Goal: Information Seeking & Learning: Compare options

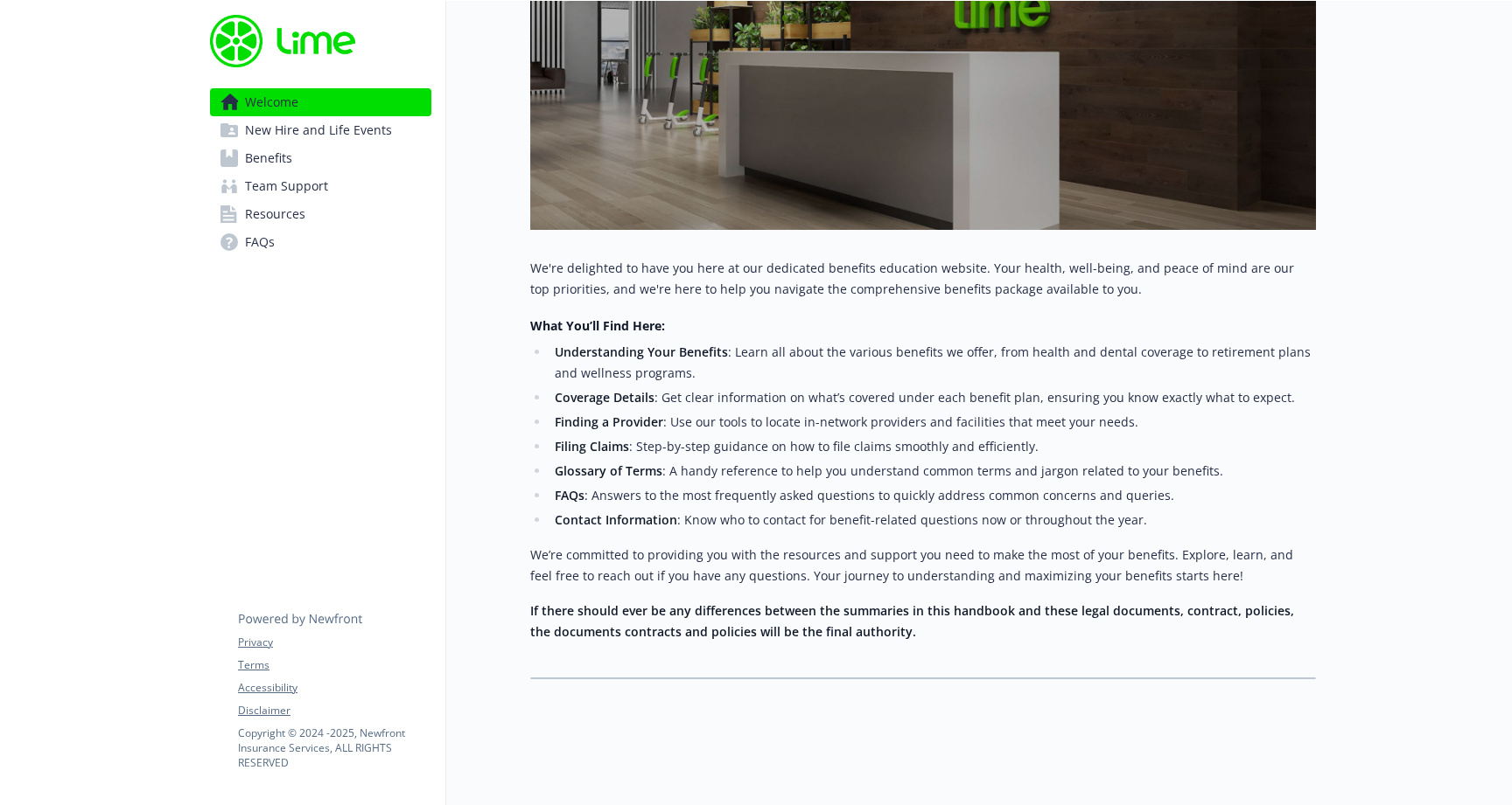
scroll to position [403, 0]
click at [262, 163] on span "Benefits" at bounding box center [269, 158] width 48 height 28
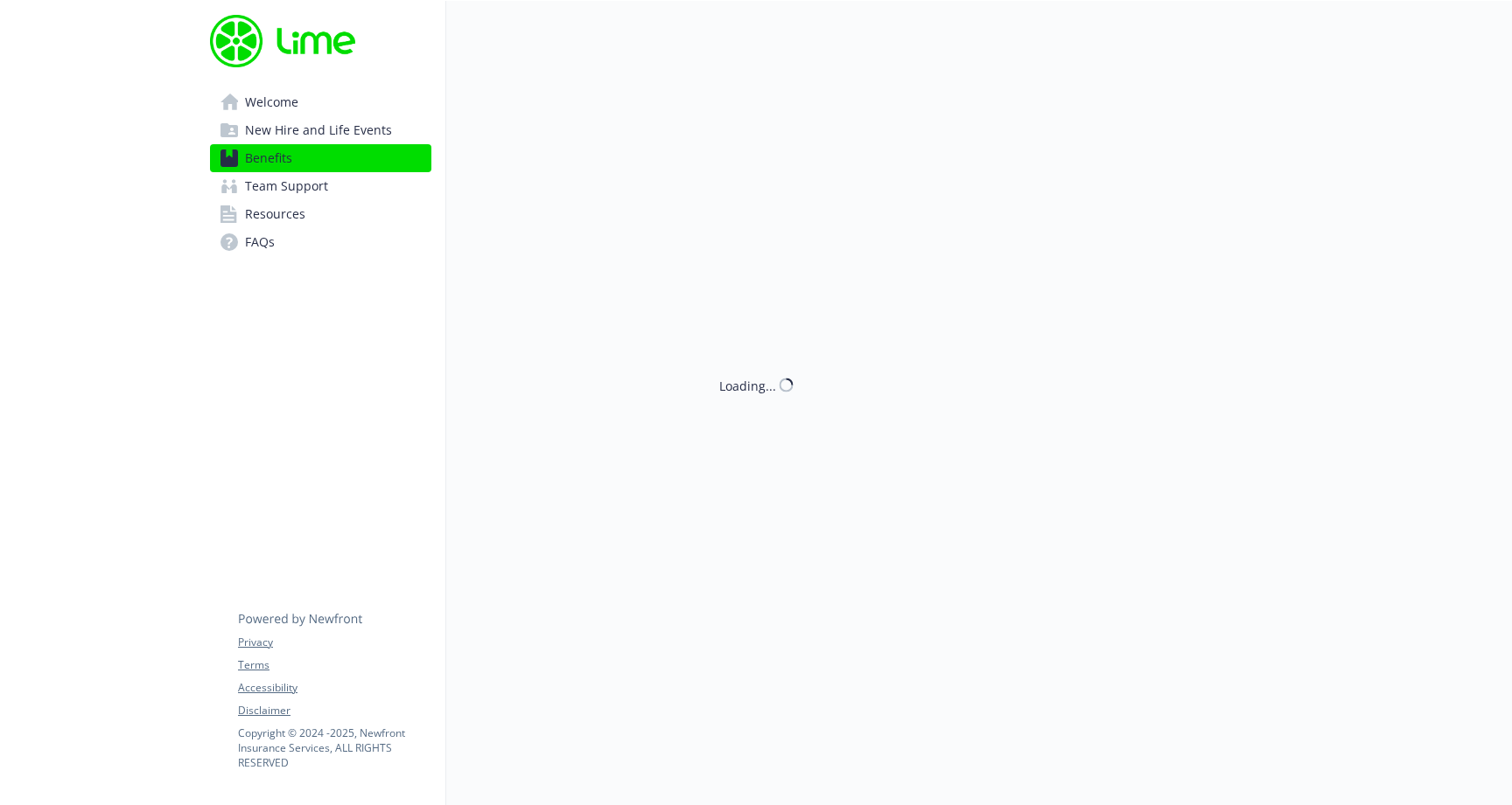
scroll to position [1, 0]
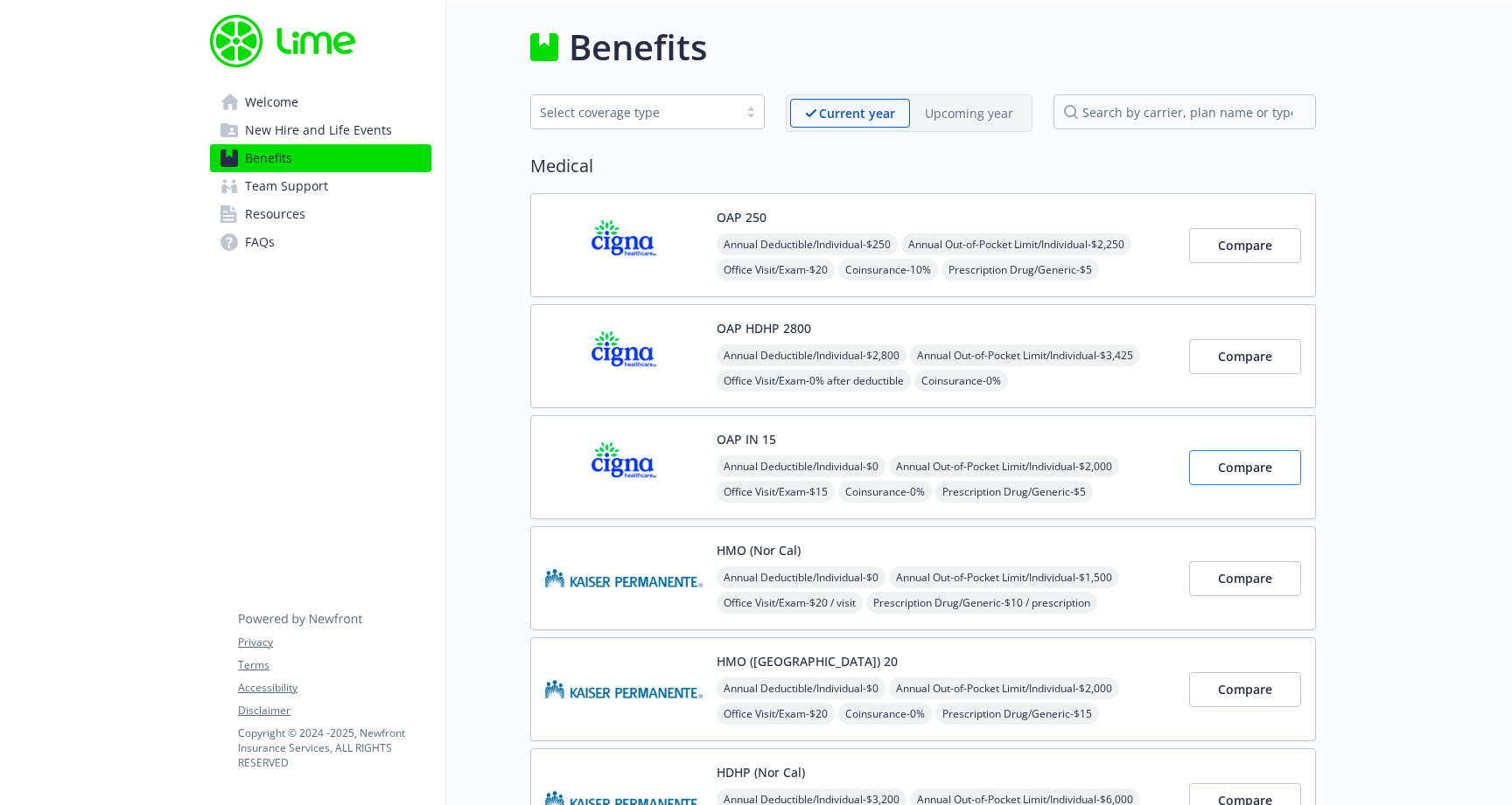
click at [1231, 460] on span "Compare" at bounding box center [1245, 467] width 54 height 16
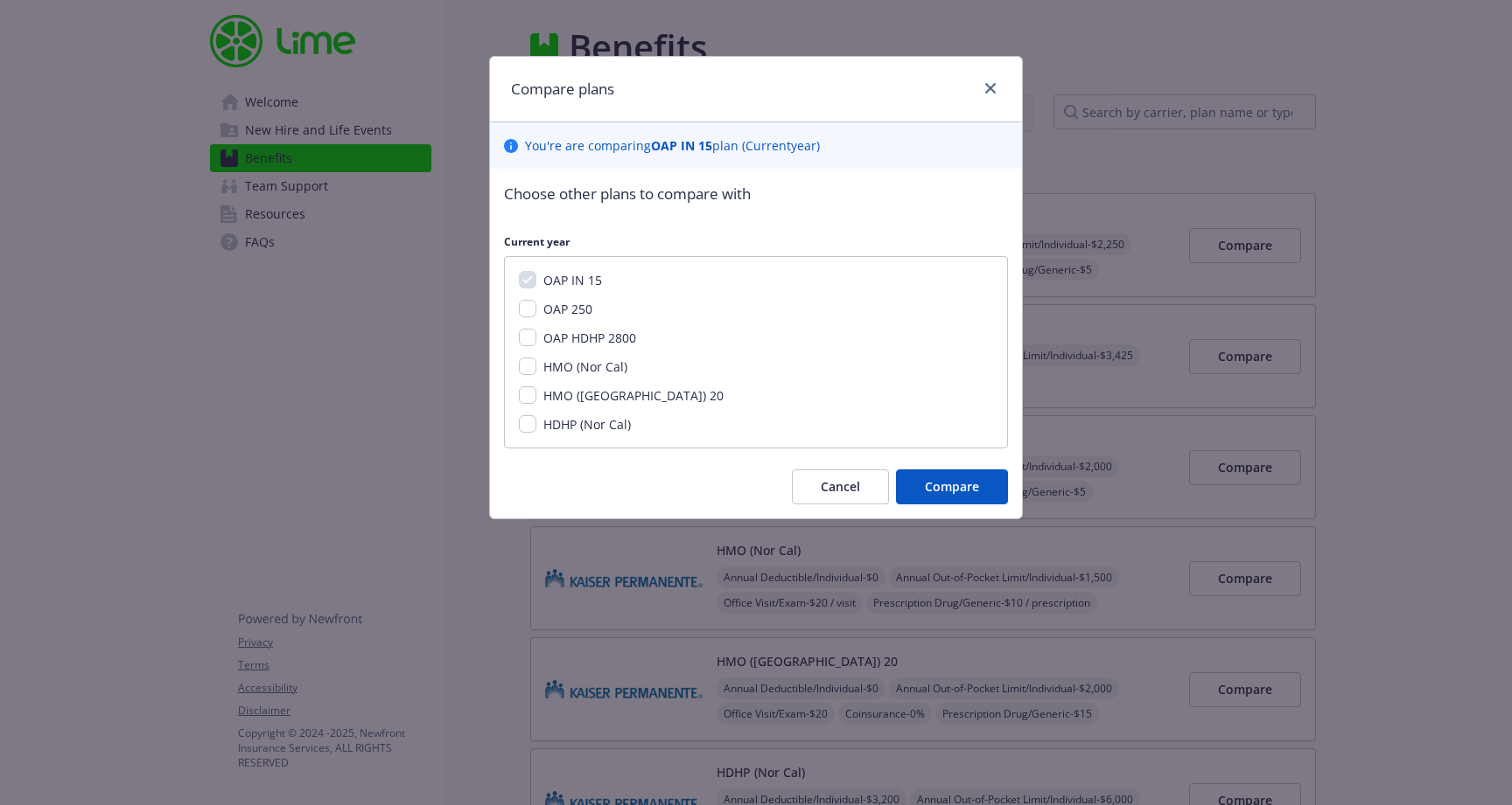
click at [524, 338] on input "OAP HDHP 2800" at bounding box center [527, 337] width 17 height 17
checkbox input "true"
click at [527, 313] on input "OAP 250" at bounding box center [527, 308] width 17 height 17
checkbox input "true"
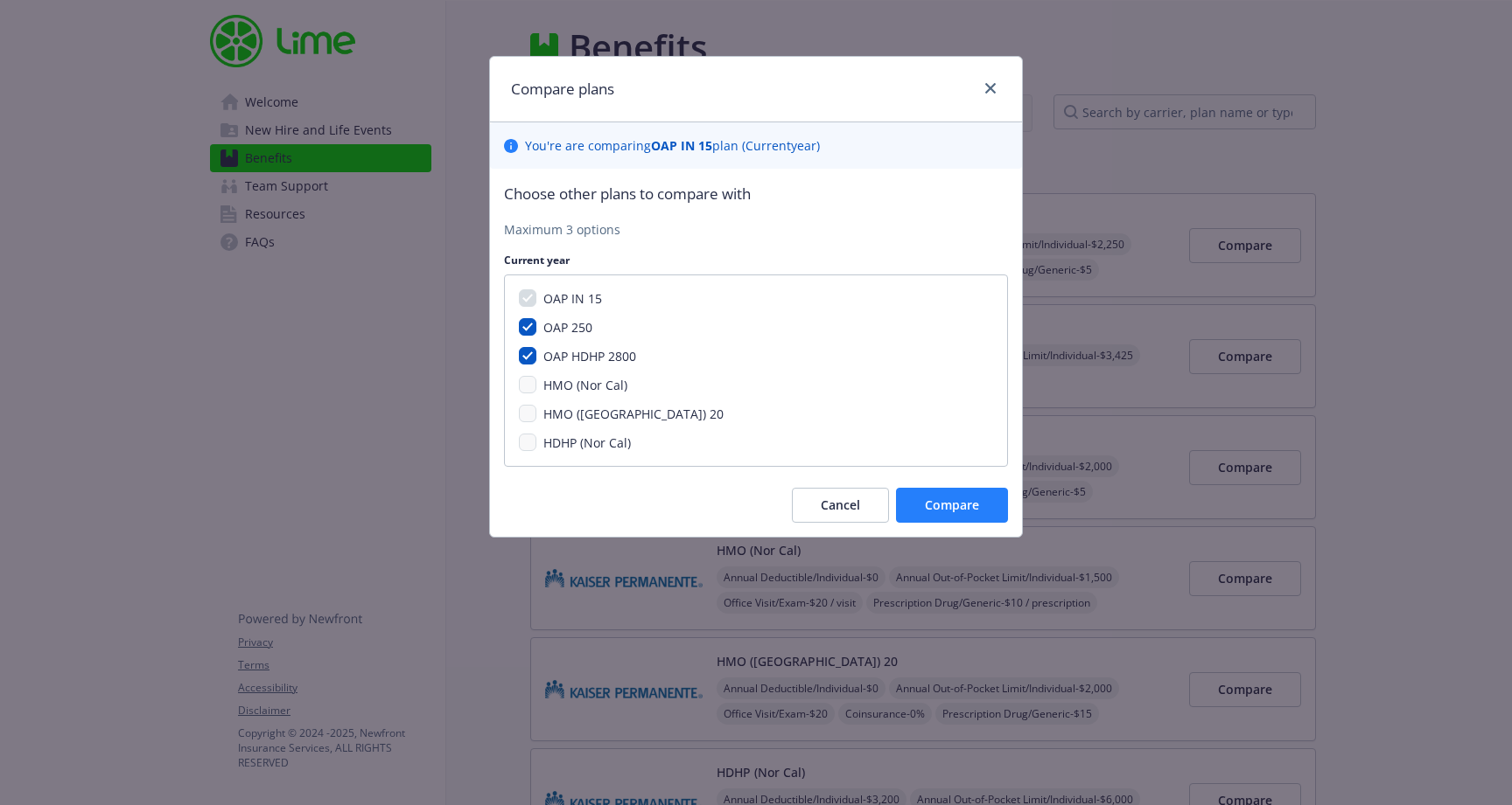
click at [943, 490] on button "Compare" at bounding box center [952, 505] width 112 height 35
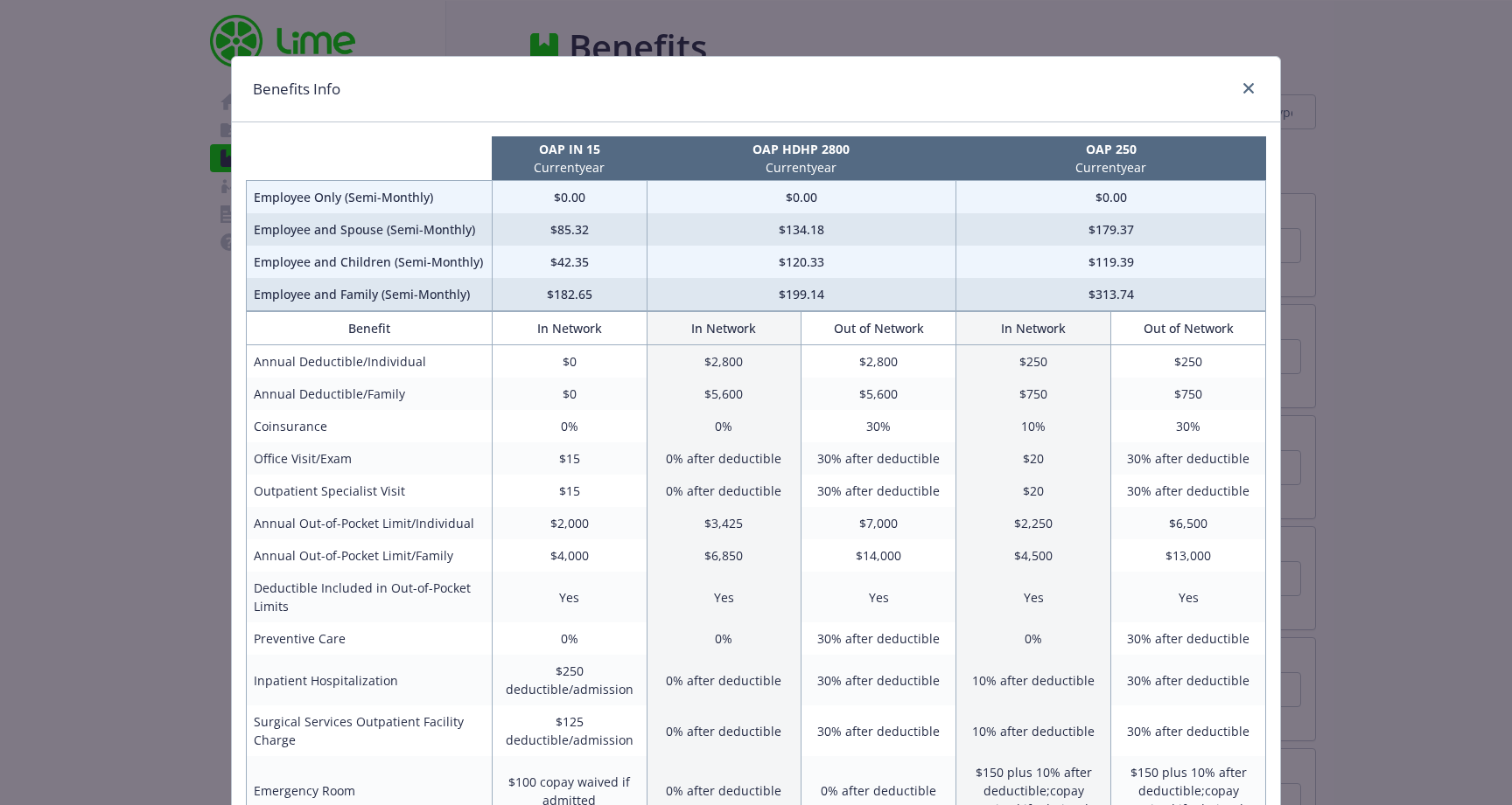
scroll to position [0, 0]
click at [1242, 84] on link "close" at bounding box center [1248, 88] width 21 height 21
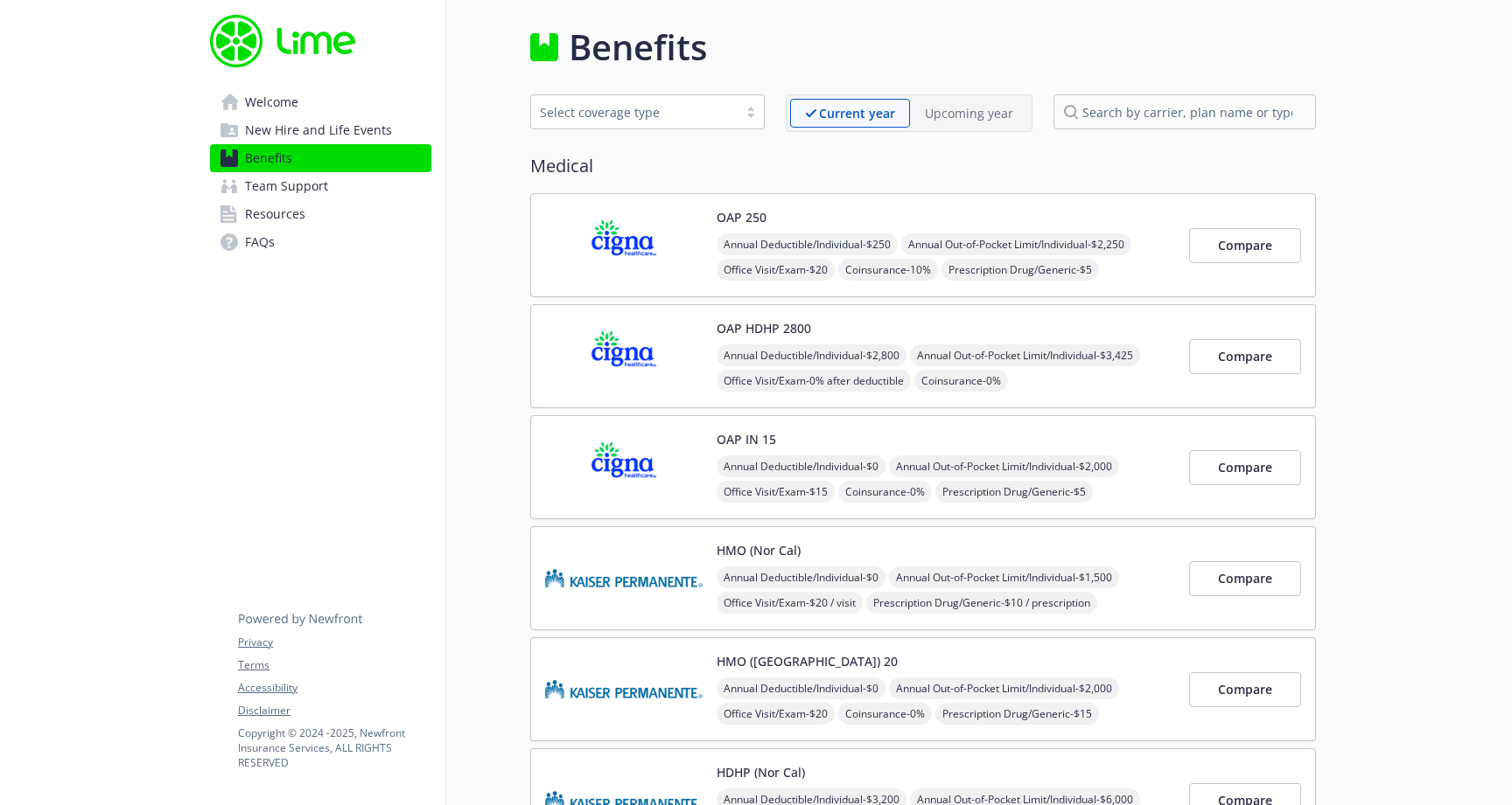
click at [698, 448] on img at bounding box center [624, 467] width 157 height 74
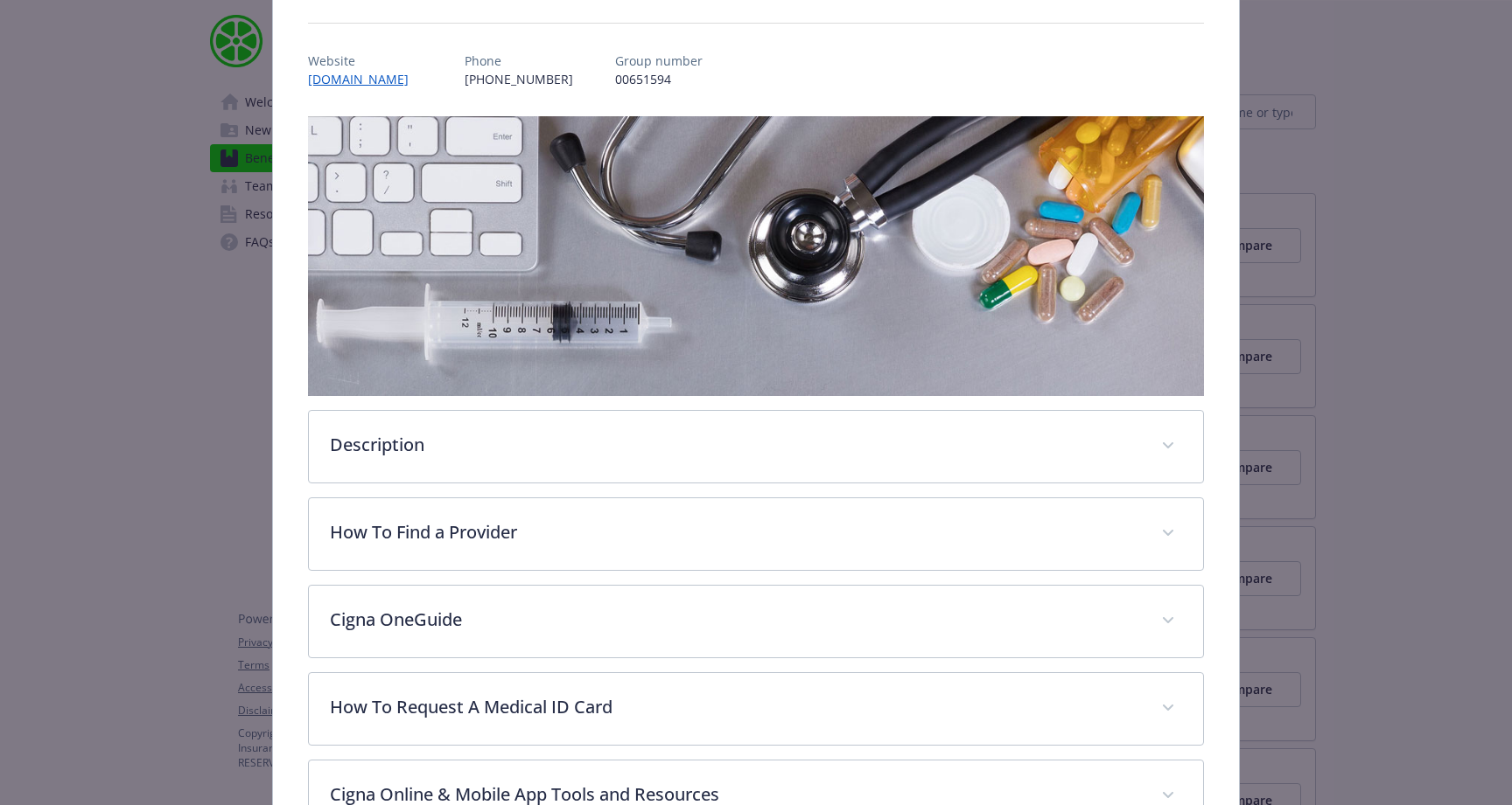
scroll to position [180, 0]
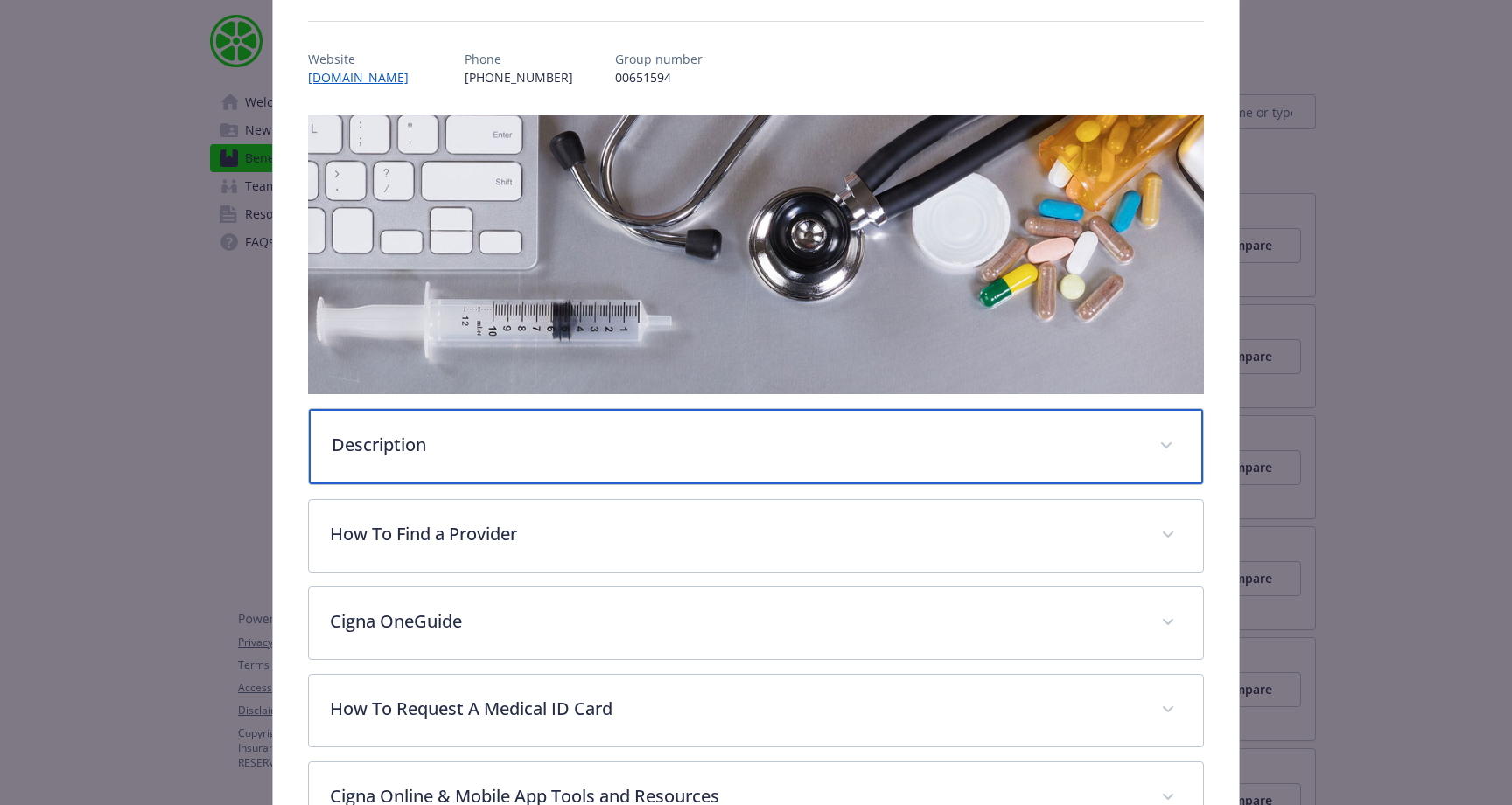
click at [628, 458] on div "Description" at bounding box center [755, 446] width 894 height 75
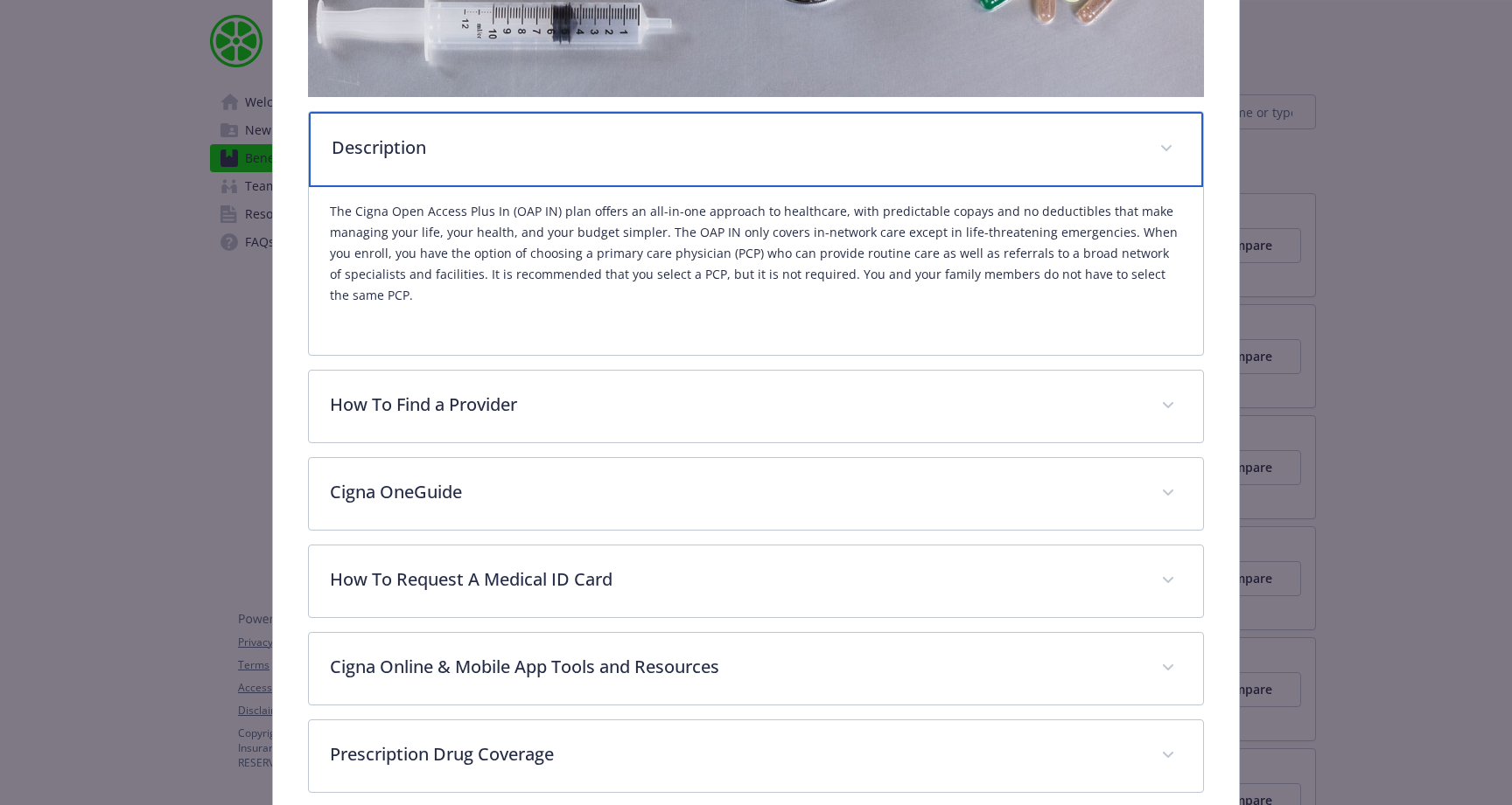
scroll to position [466, 0]
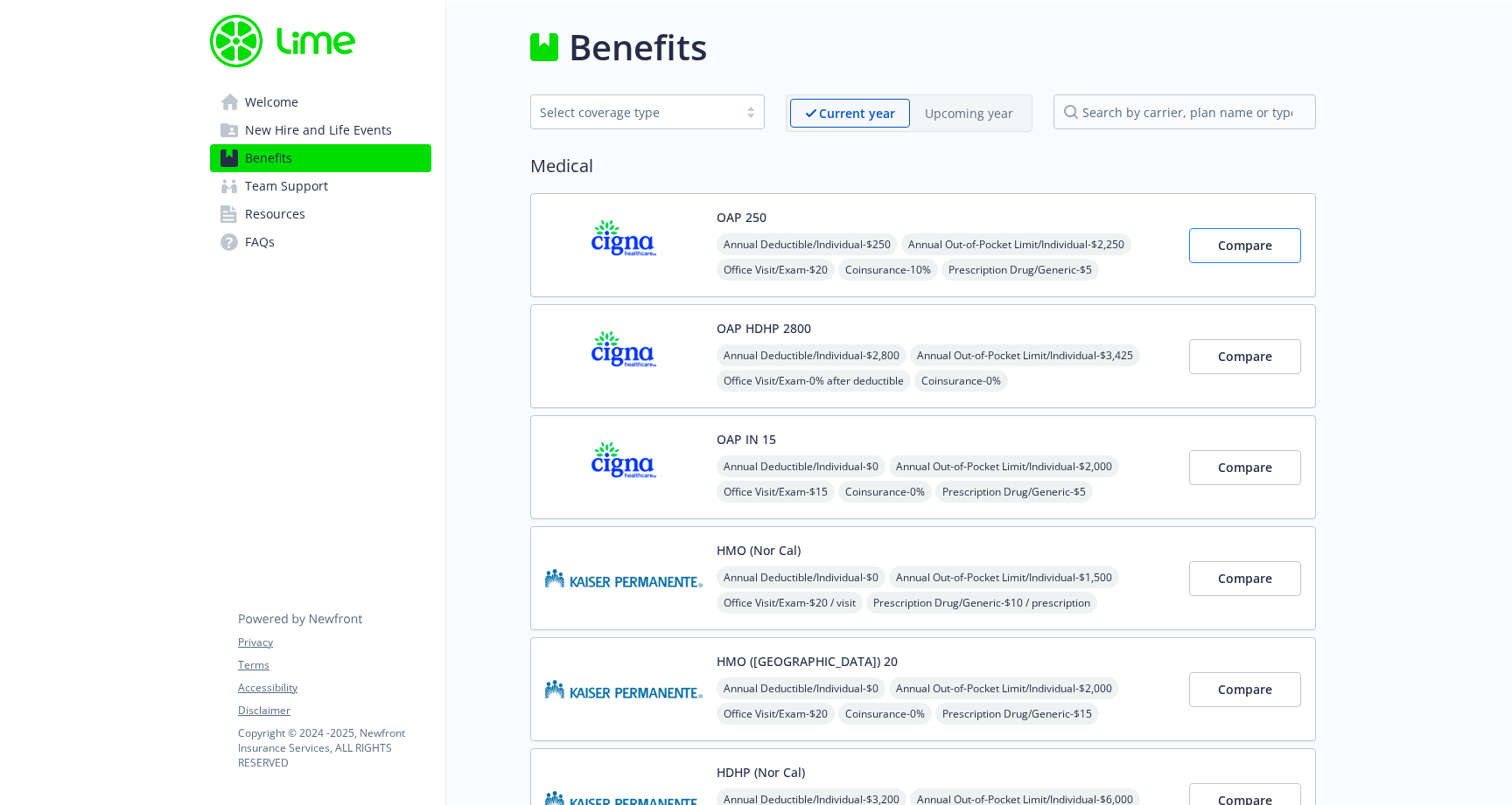
click at [1273, 251] on button "Compare" at bounding box center [1245, 245] width 112 height 35
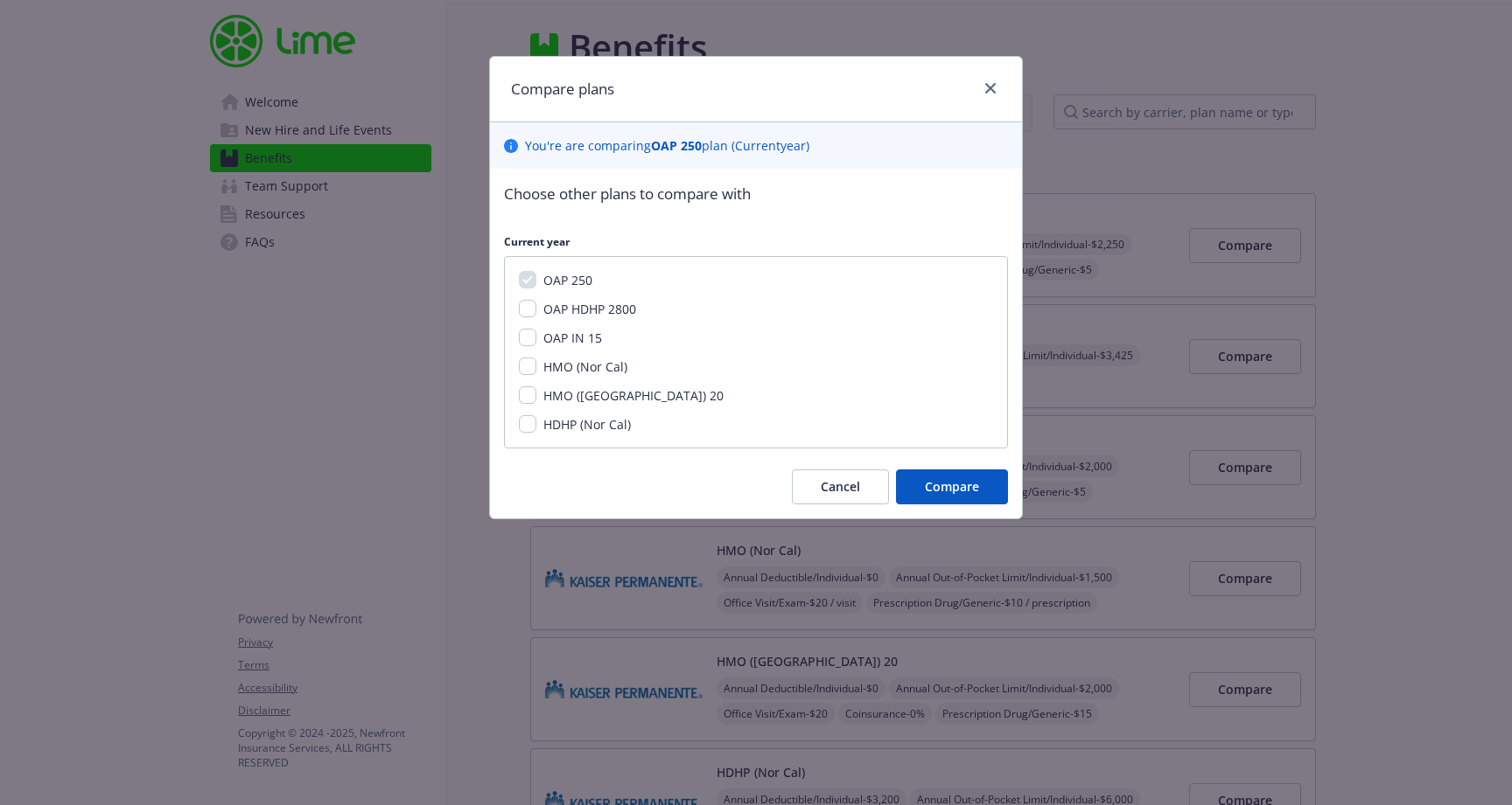
click at [535, 304] on input "OAP HDHP 2800" at bounding box center [527, 308] width 17 height 17
checkbox input "true"
click at [530, 330] on input "OAP IN 15" at bounding box center [527, 337] width 17 height 17
checkbox input "true"
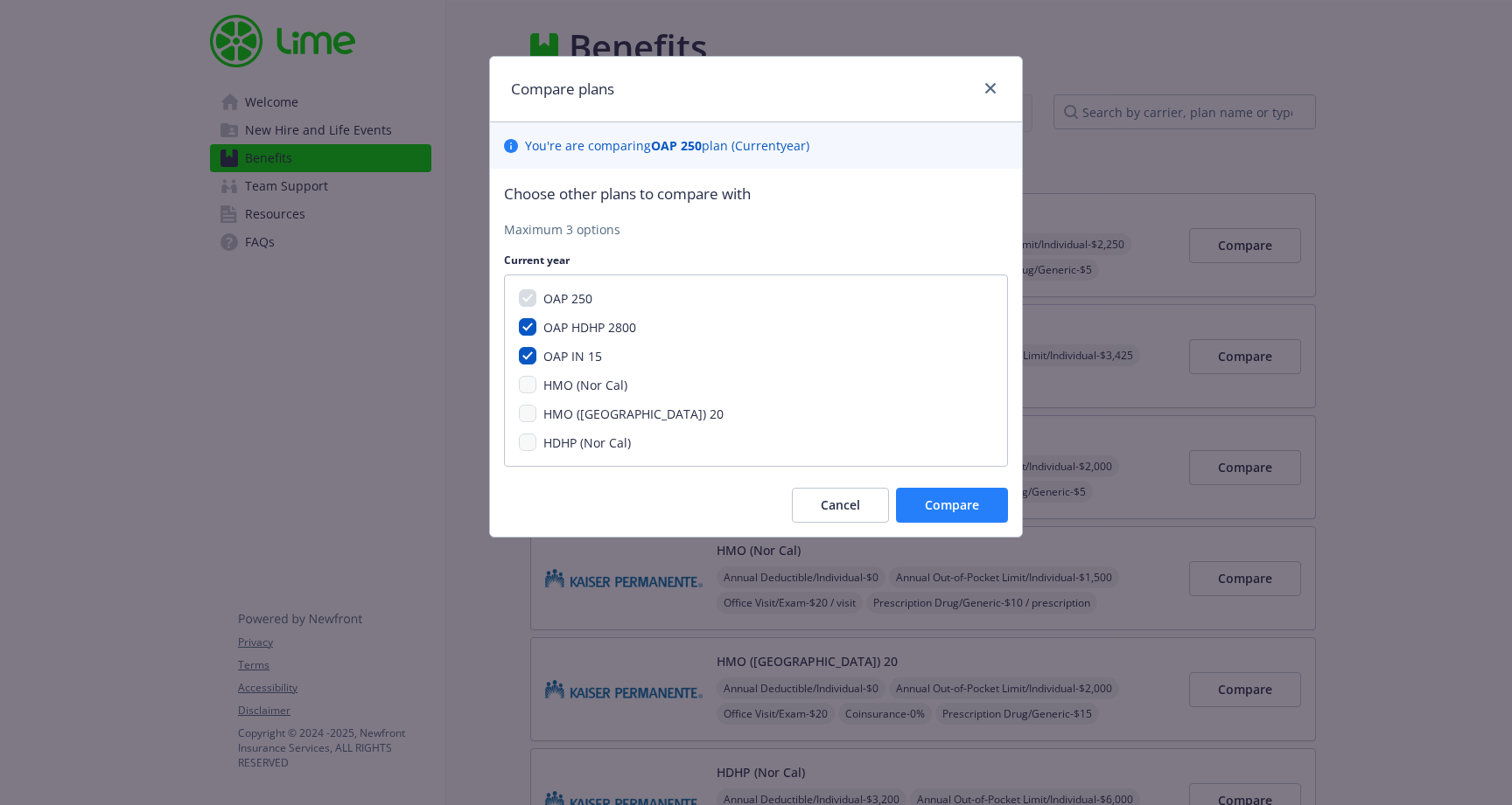
click at [967, 506] on span "Compare" at bounding box center [951, 505] width 54 height 16
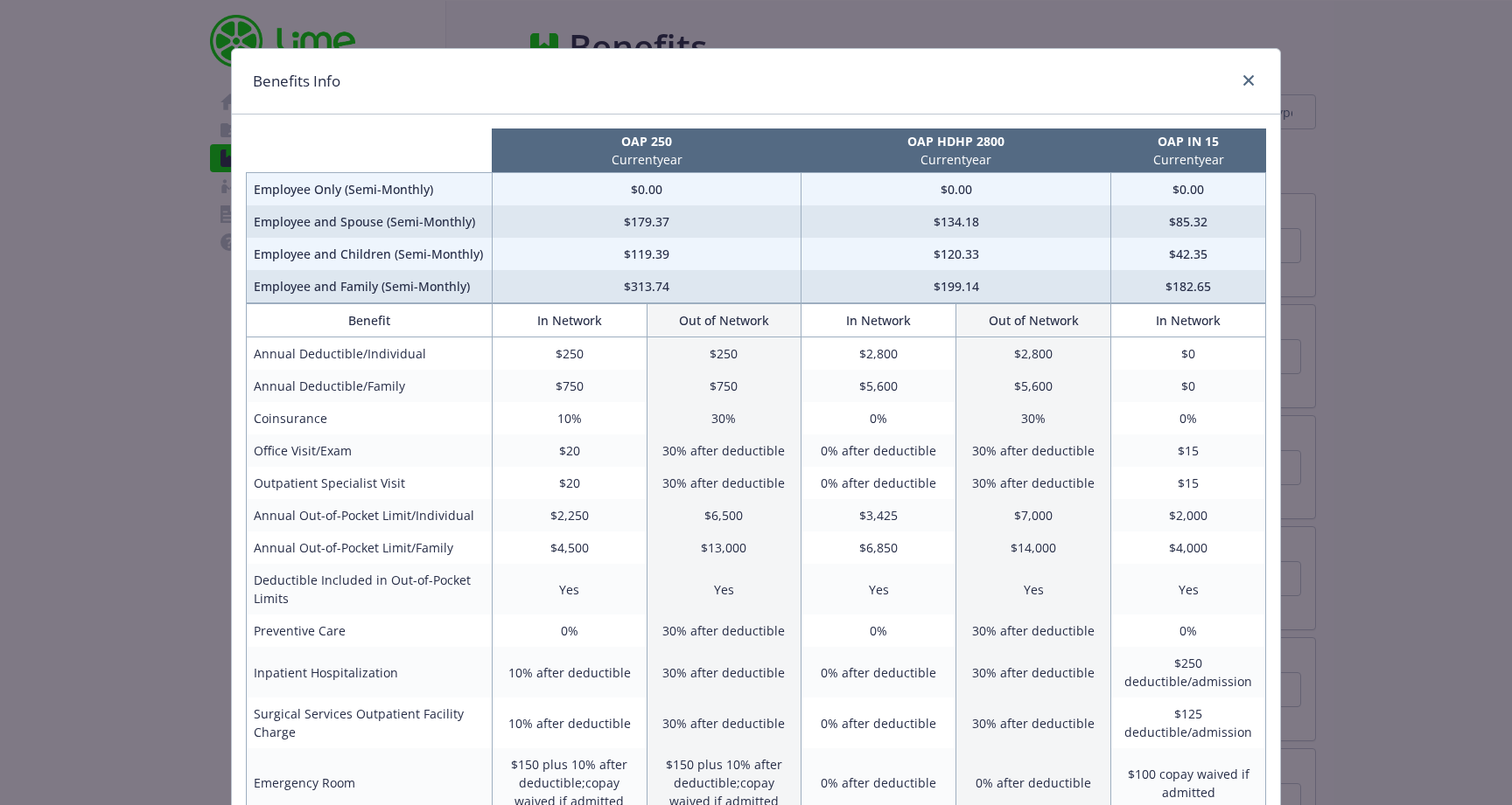
scroll to position [7, 0]
click at [1247, 85] on icon "close" at bounding box center [1247, 80] width 10 height 10
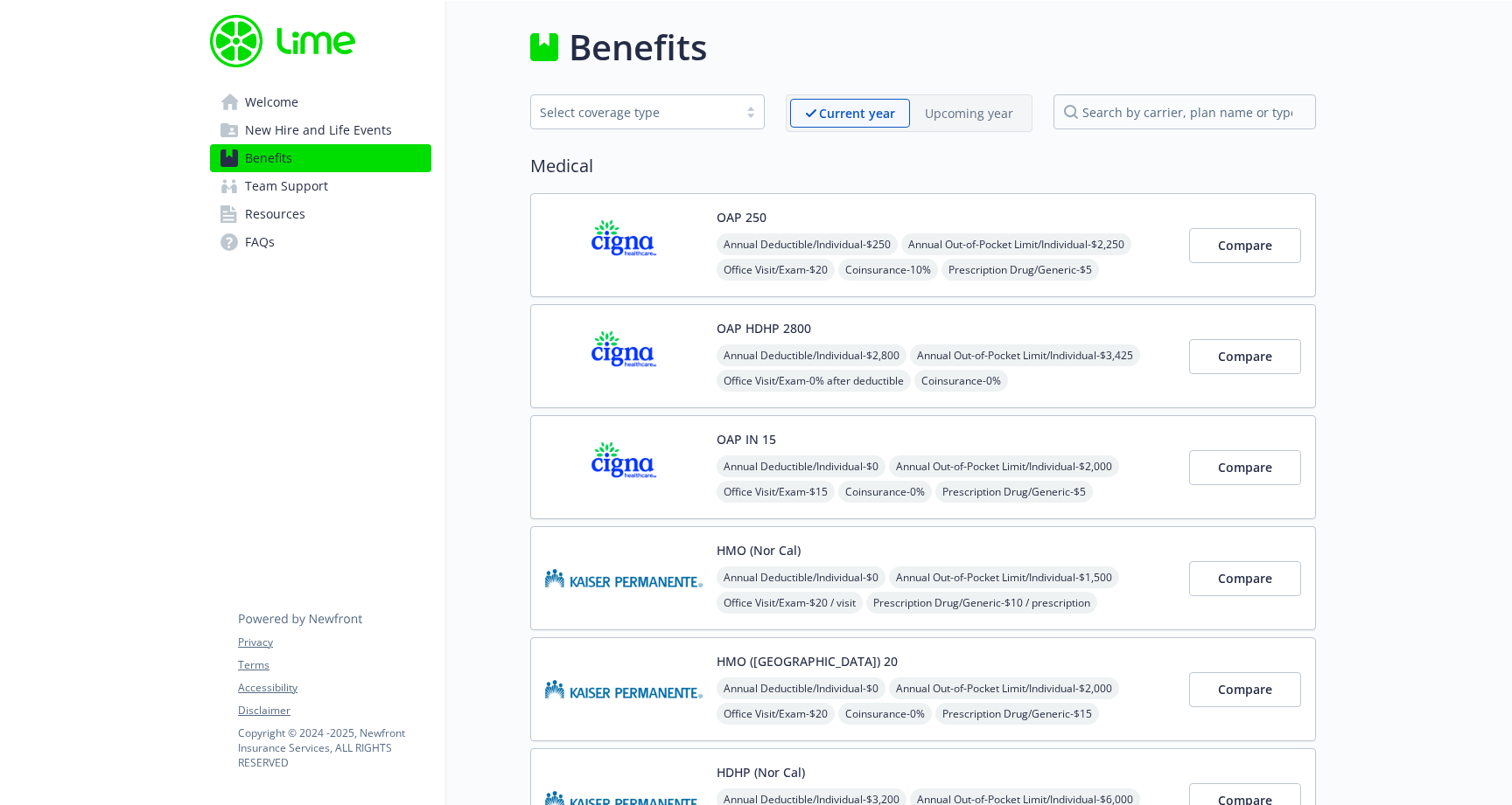
click at [1134, 440] on div "OAP IN 15 Annual Deductible/Individual - $0 Annual Out-of-Pocket Limit/Individu…" at bounding box center [945, 467] width 459 height 74
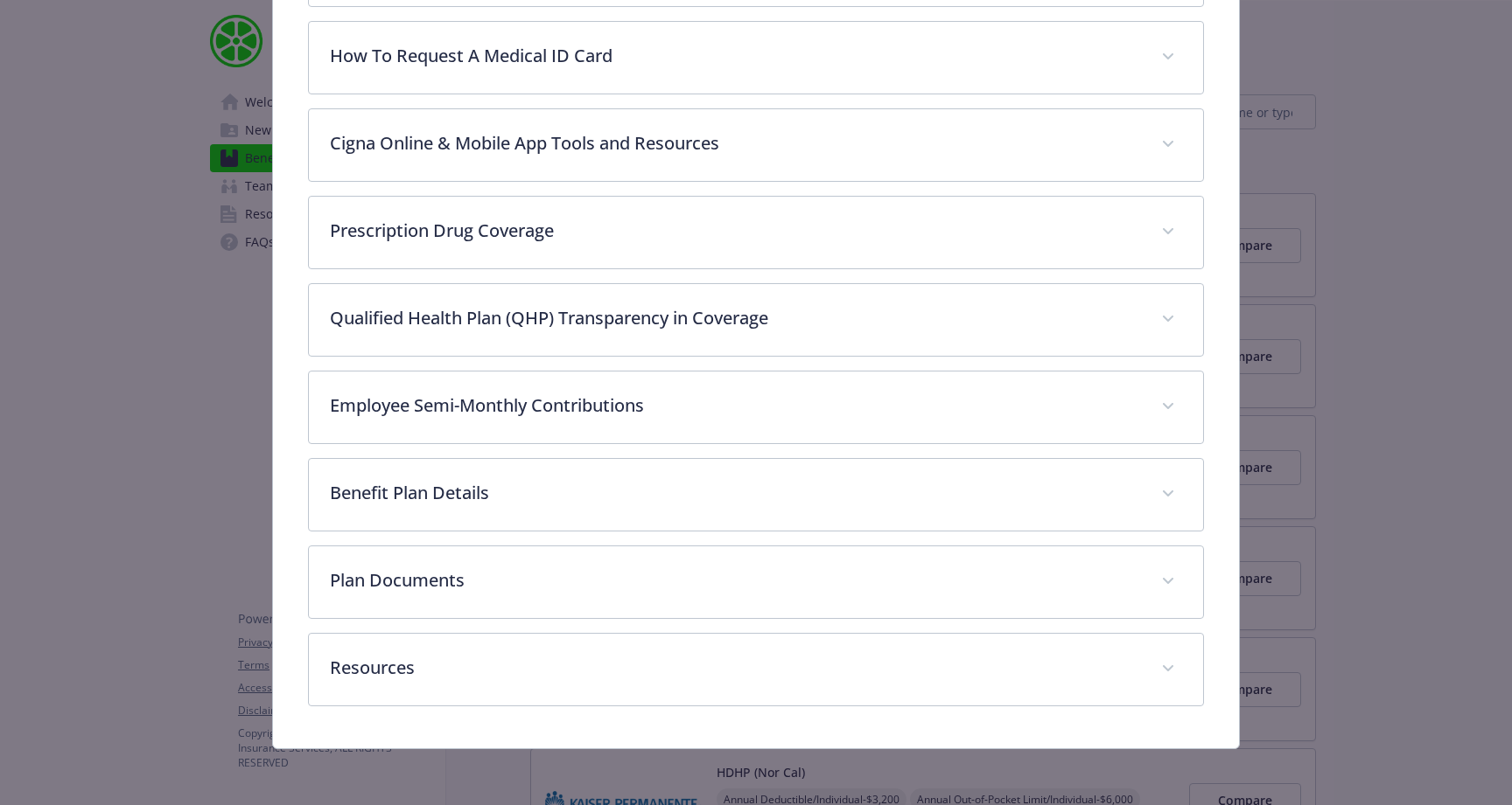
scroll to position [830, 0]
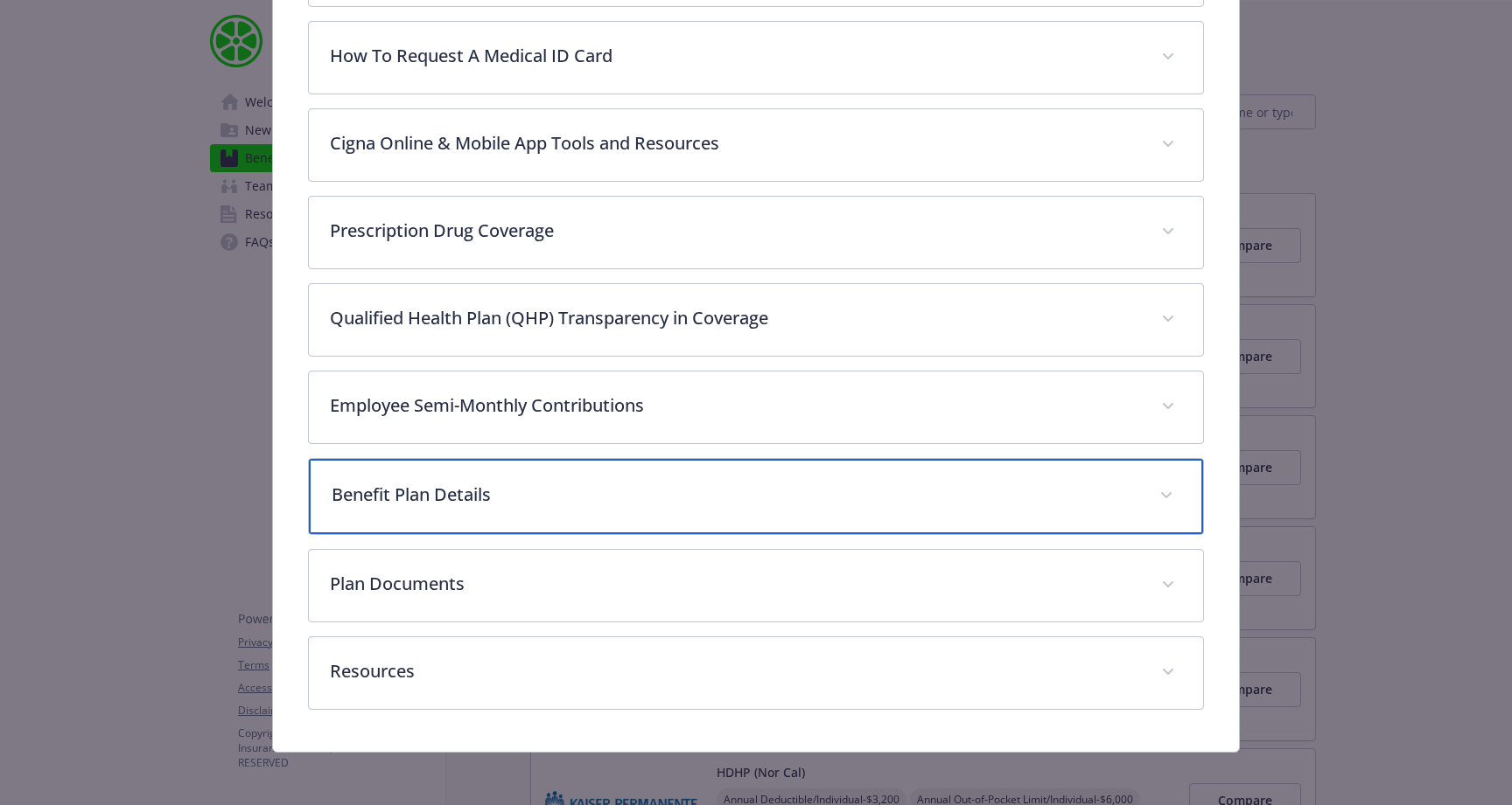
click at [939, 524] on div "Benefit Plan Details" at bounding box center [755, 497] width 894 height 75
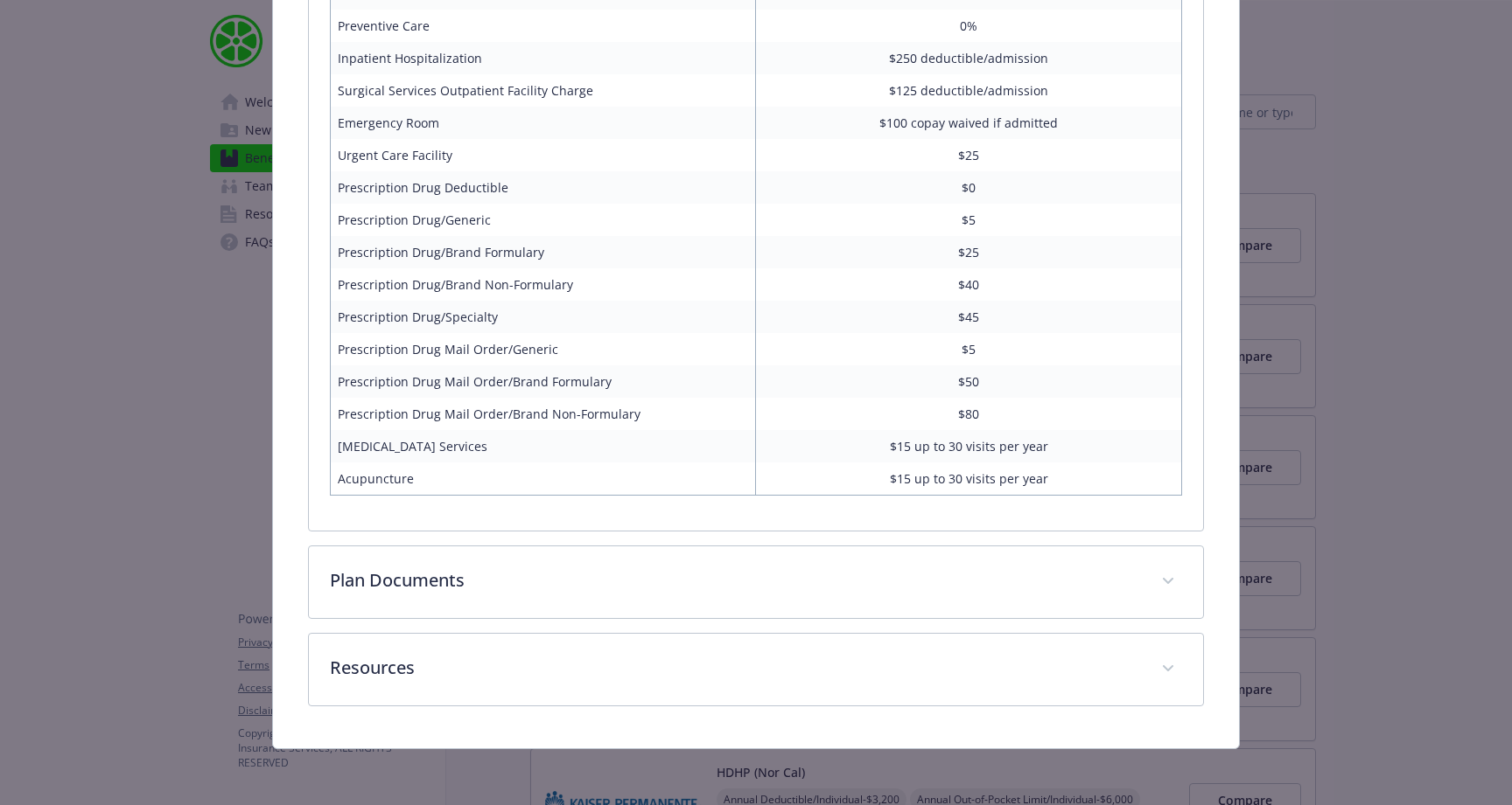
scroll to position [1661, 0]
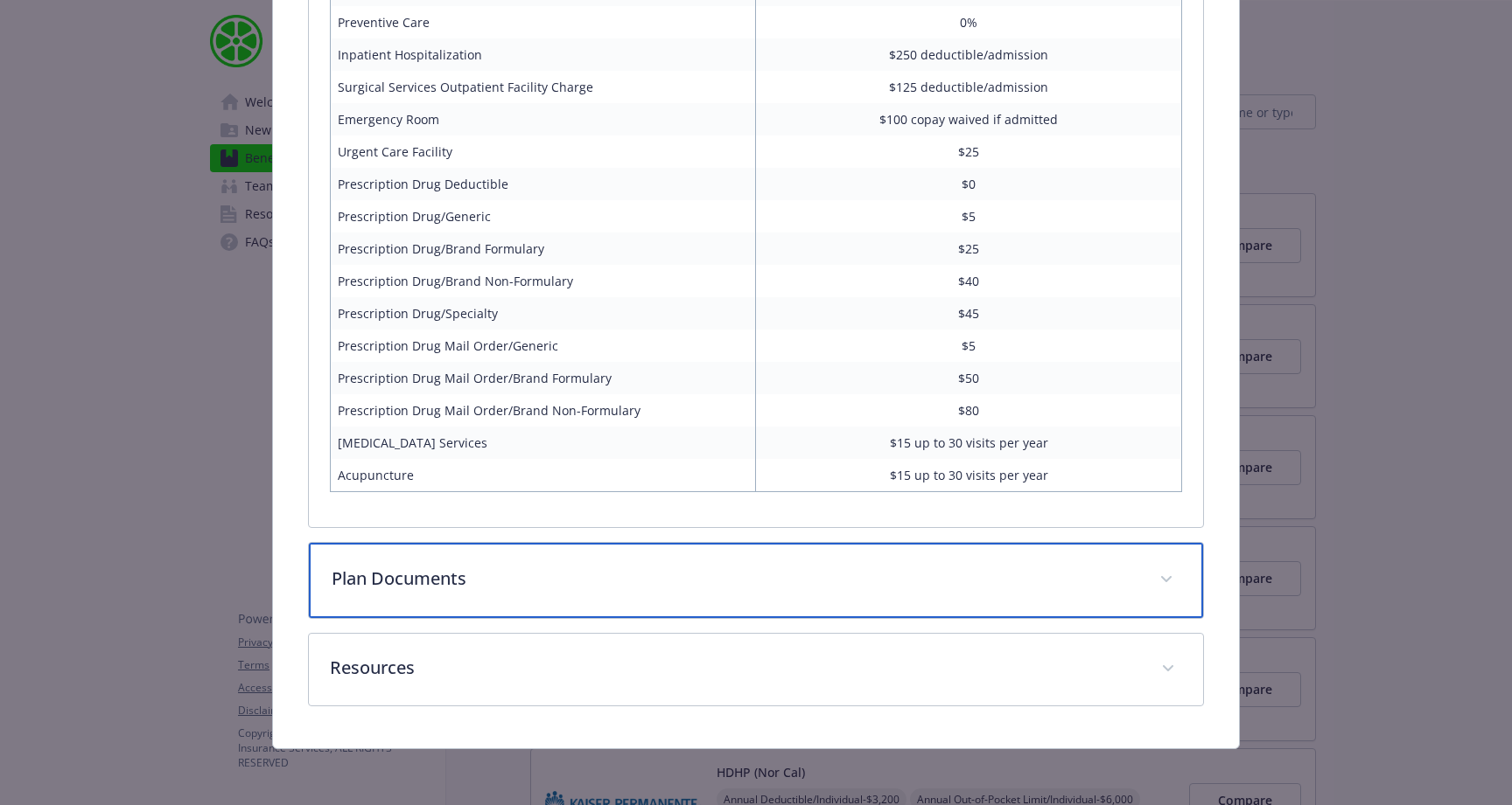
click at [1018, 564] on div "Plan Documents" at bounding box center [755, 581] width 894 height 75
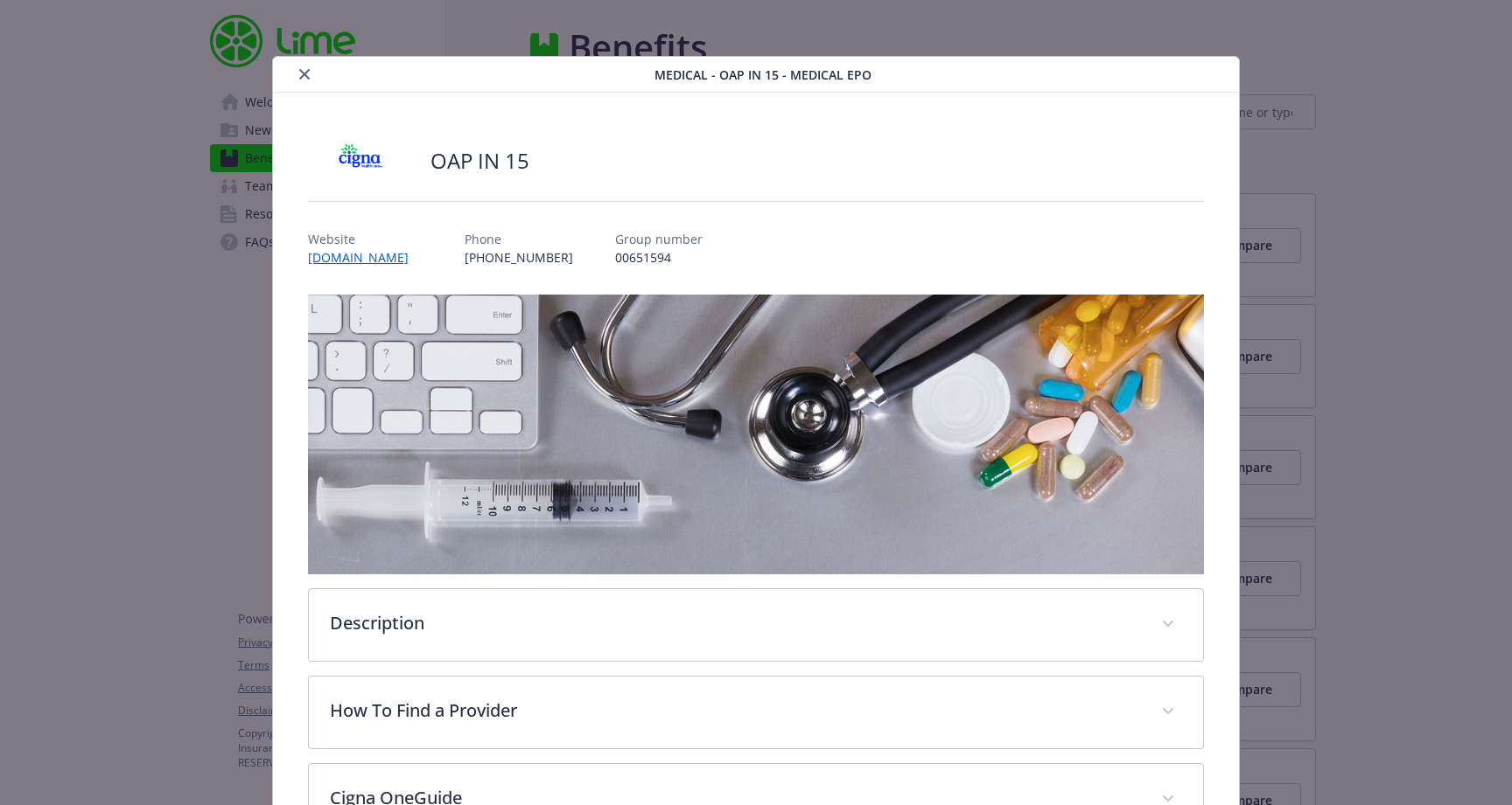
scroll to position [0, 0]
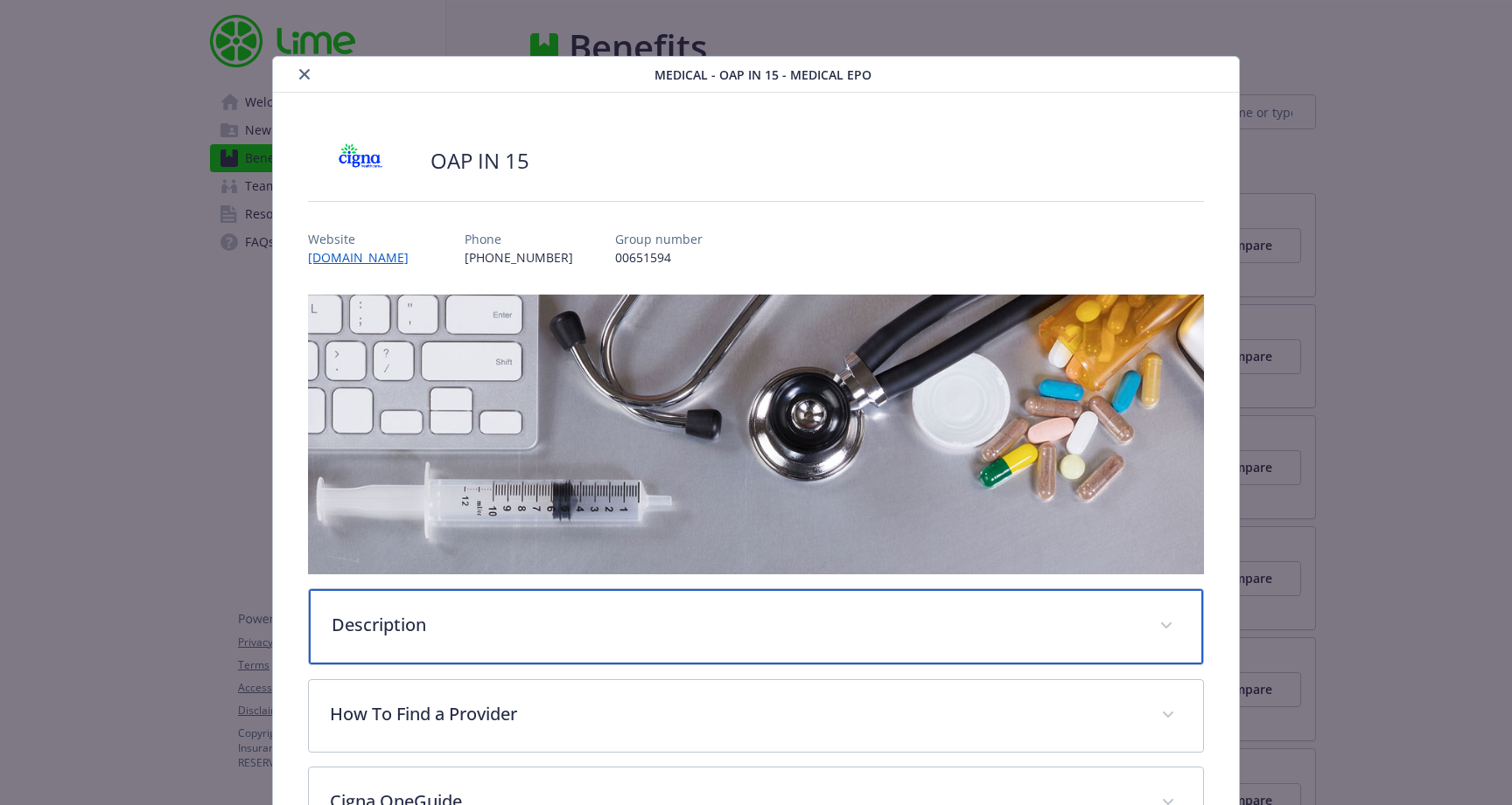
click at [667, 626] on p "Description" at bounding box center [734, 625] width 806 height 27
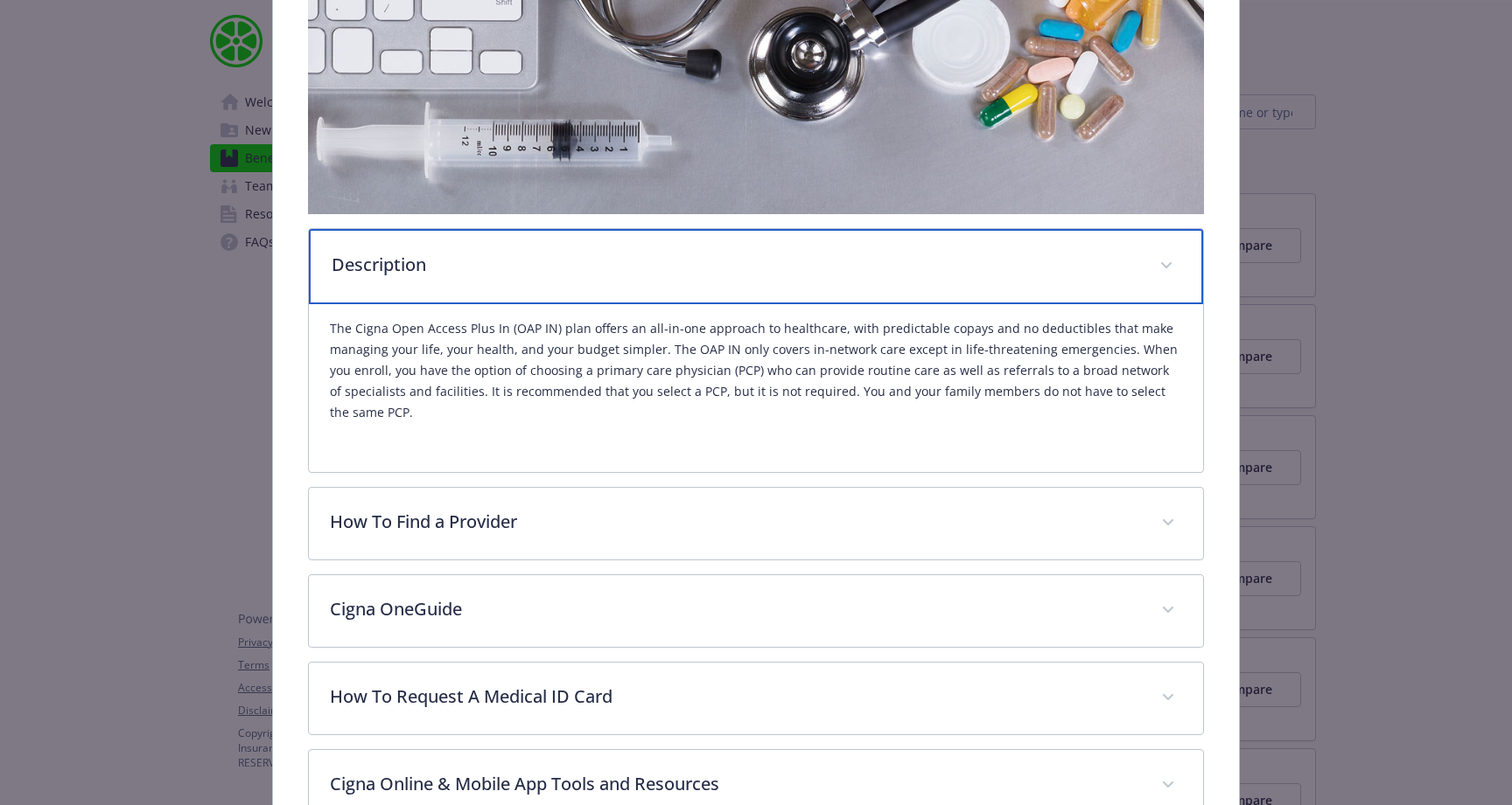
scroll to position [364, 0]
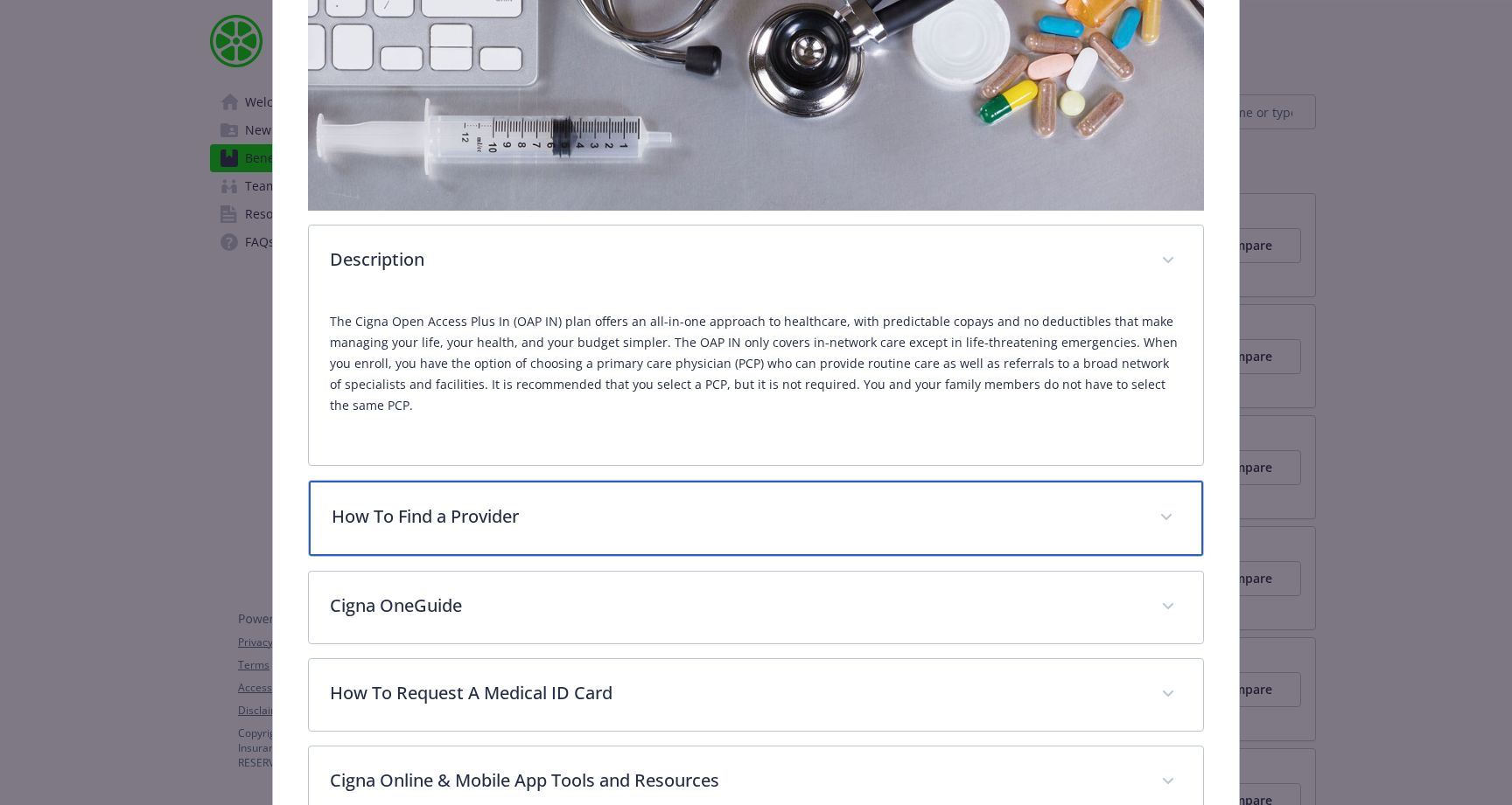
click at [686, 525] on p "How To Find a Provider" at bounding box center [734, 517] width 806 height 27
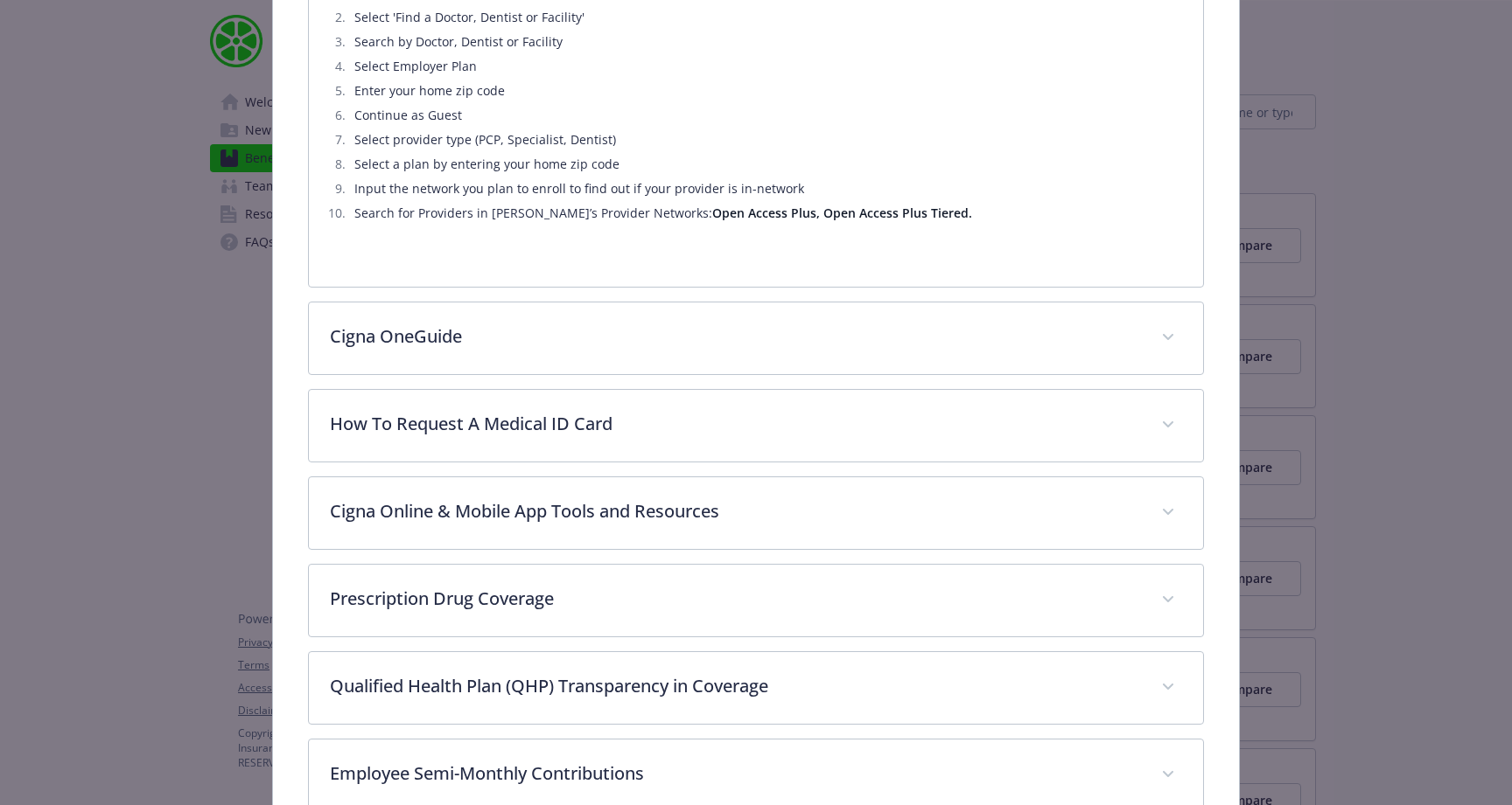
scroll to position [958, 0]
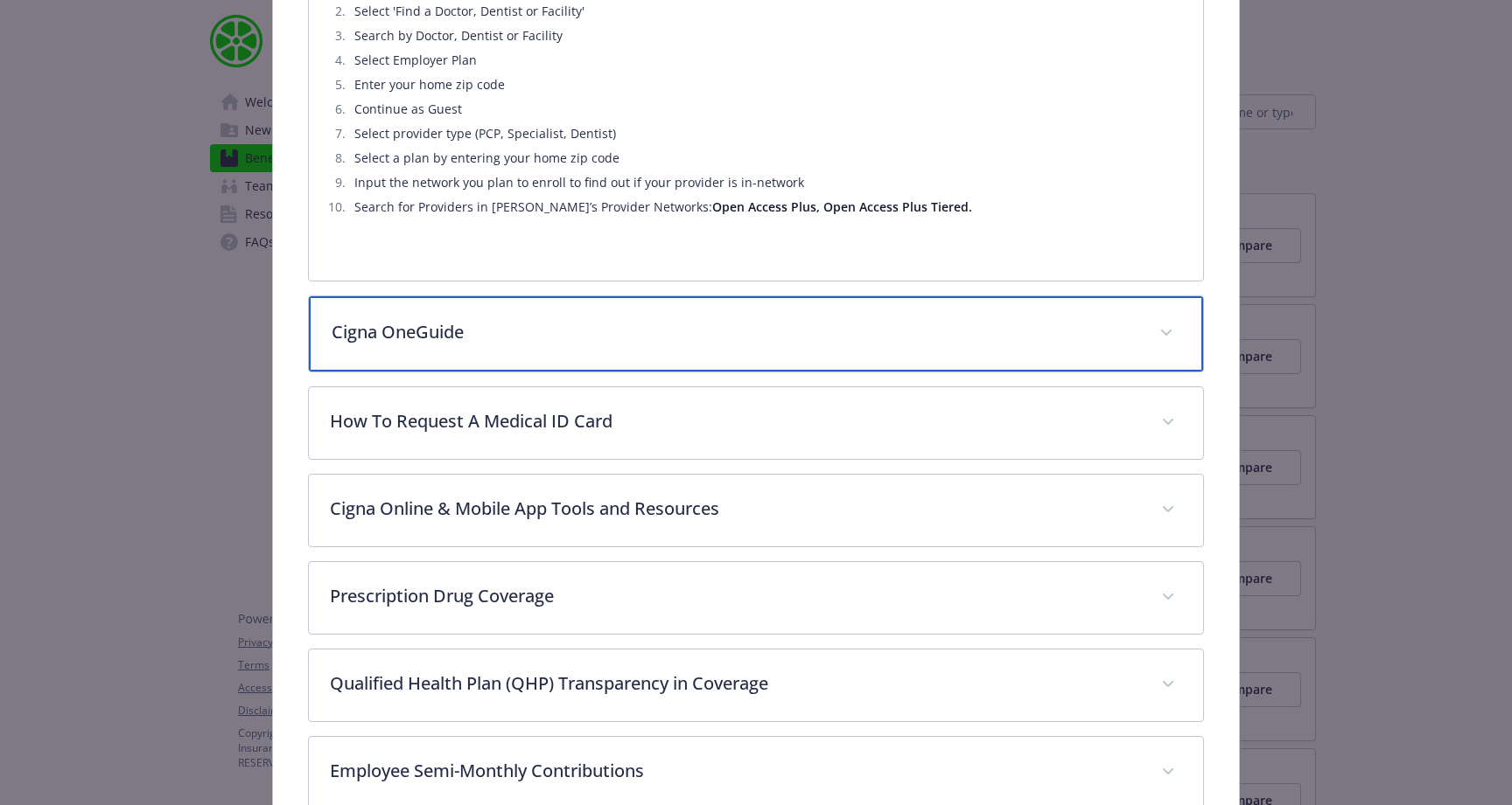
click at [613, 308] on div "Cigna OneGuide" at bounding box center [755, 334] width 894 height 75
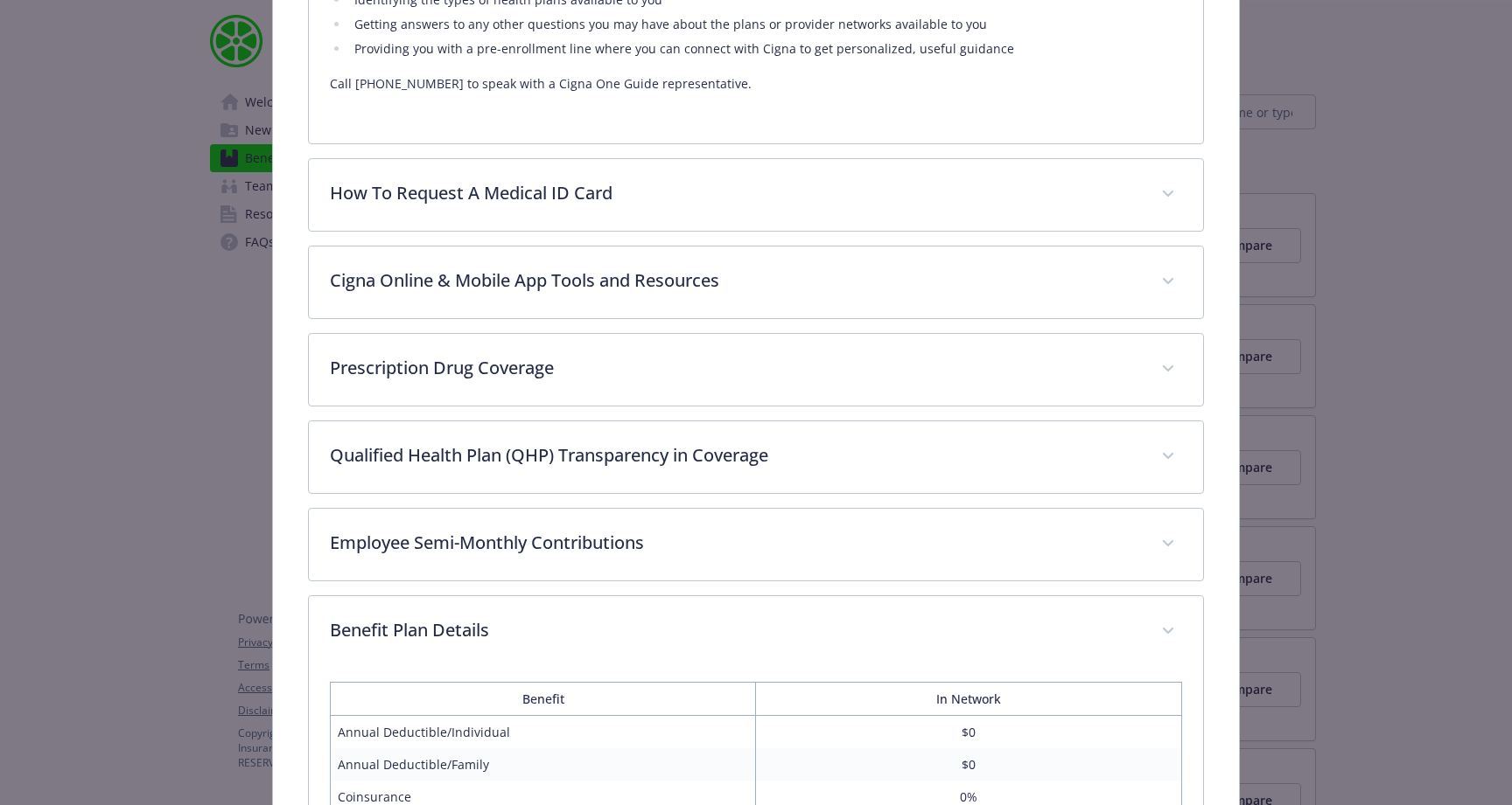
scroll to position [1476, 0]
